Goal: Navigation & Orientation: Find specific page/section

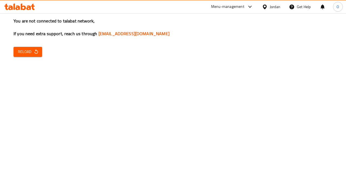
click at [32, 53] on span "Reload" at bounding box center [28, 51] width 20 height 7
click at [14, 5] on icon at bounding box center [15, 7] width 2 height 6
click at [39, 55] on button "Reload" at bounding box center [28, 52] width 29 height 10
click at [32, 47] on button "Reload" at bounding box center [28, 52] width 29 height 10
drag, startPoint x: 194, startPoint y: 16, endPoint x: 215, endPoint y: 2, distance: 25.4
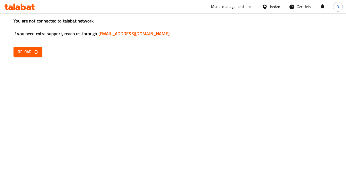
click at [194, 16] on div "You are not connected to talabat network, If you need extra support, reach us t…" at bounding box center [173, 90] width 346 height 180
